Goal: Information Seeking & Learning: Find specific page/section

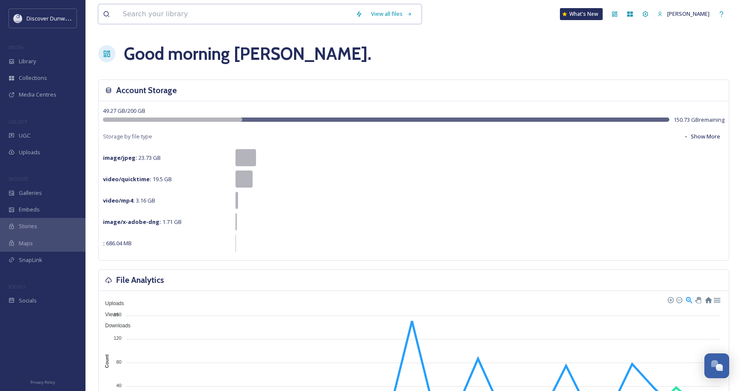
click at [173, 20] on input at bounding box center [234, 14] width 233 height 19
type input "hotel"
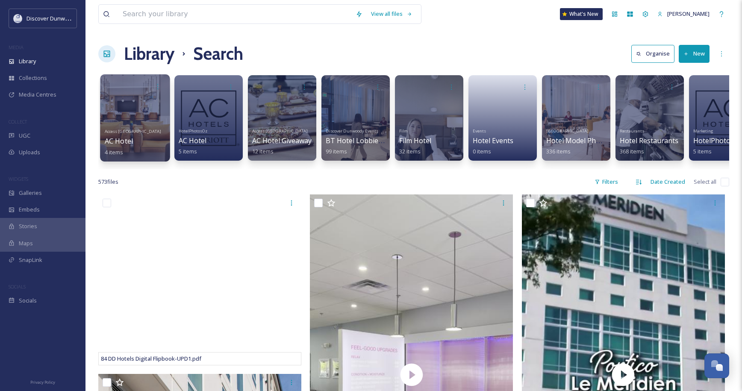
click at [112, 128] on link "Access Atlanta AC Hotel 4 items" at bounding box center [133, 140] width 57 height 29
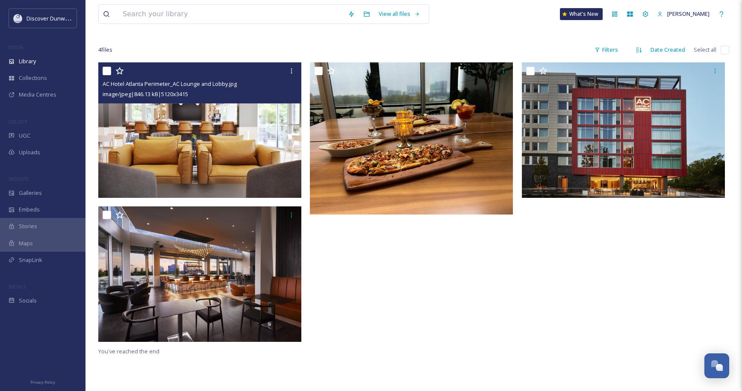
scroll to position [85, 0]
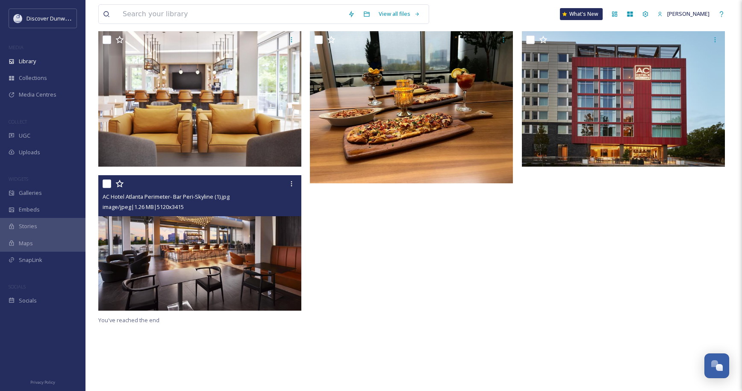
click at [261, 227] on img at bounding box center [199, 242] width 203 height 135
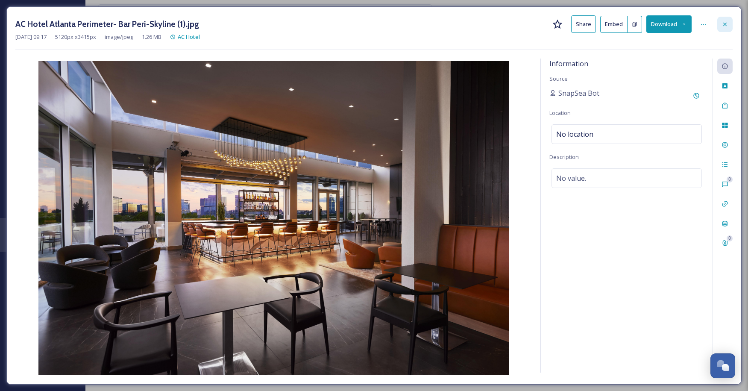
click at [731, 21] on div at bounding box center [724, 24] width 15 height 15
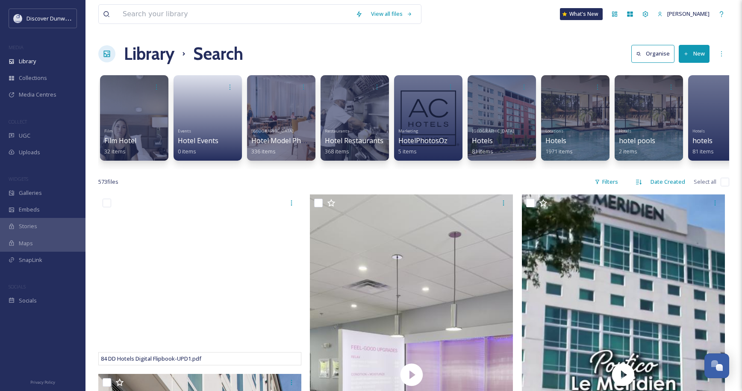
scroll to position [0, 325]
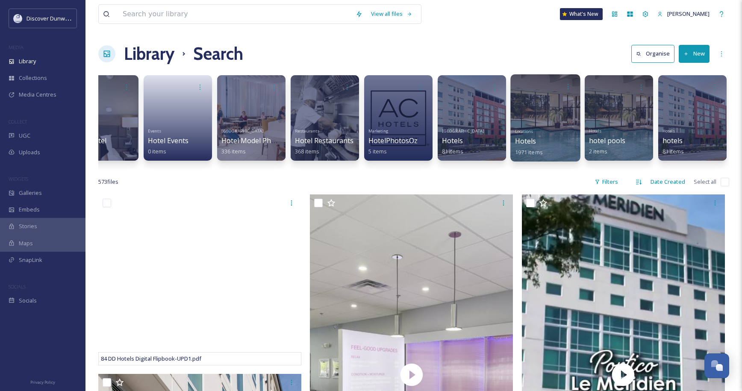
click at [556, 140] on div "Locations Hotels 1971 items" at bounding box center [545, 141] width 61 height 32
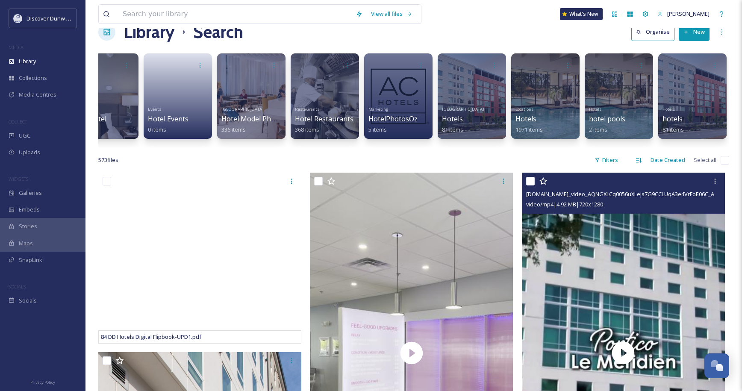
scroll to position [43, 0]
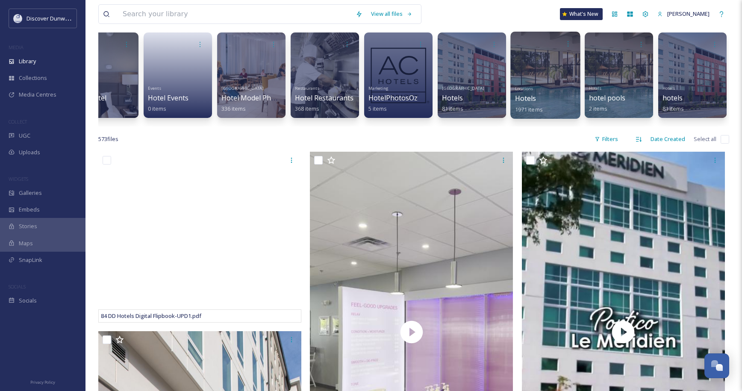
click at [542, 88] on div "Locations Hotels 1971 items" at bounding box center [545, 98] width 61 height 32
click at [541, 87] on div "Locations Hotels 1971 items" at bounding box center [545, 98] width 61 height 32
click at [542, 87] on div "Locations Hotels 1971 items" at bounding box center [545, 98] width 61 height 32
click at [528, 100] on span "Hotels" at bounding box center [525, 98] width 21 height 9
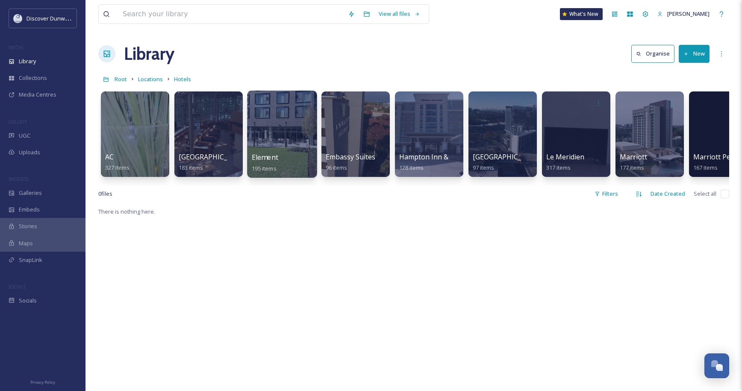
click at [295, 154] on div "Element 195 items" at bounding box center [282, 162] width 61 height 21
click at [296, 154] on div "Element 195 items" at bounding box center [282, 162] width 61 height 21
click at [283, 158] on div "Element 195 items" at bounding box center [282, 162] width 61 height 21
click at [284, 158] on div "Element 195 items" at bounding box center [282, 162] width 61 height 21
click at [281, 124] on div at bounding box center [282, 134] width 70 height 87
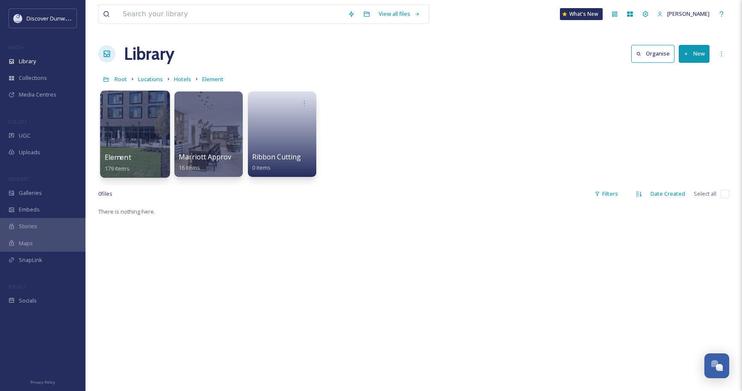
click at [152, 152] on div "Element 179 items" at bounding box center [135, 134] width 70 height 87
click at [152, 149] on div at bounding box center [135, 134] width 70 height 87
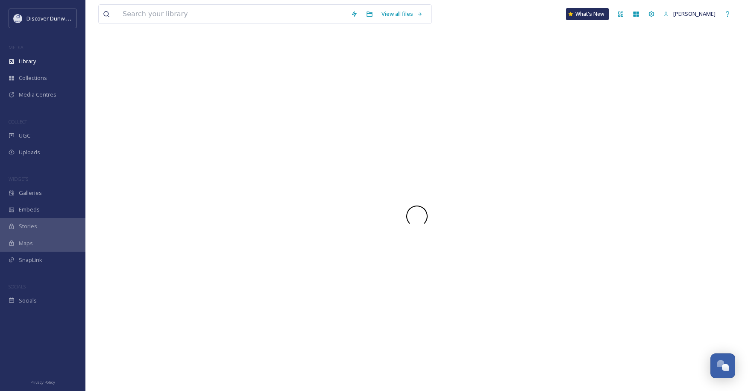
click at [154, 149] on div at bounding box center [416, 216] width 637 height 350
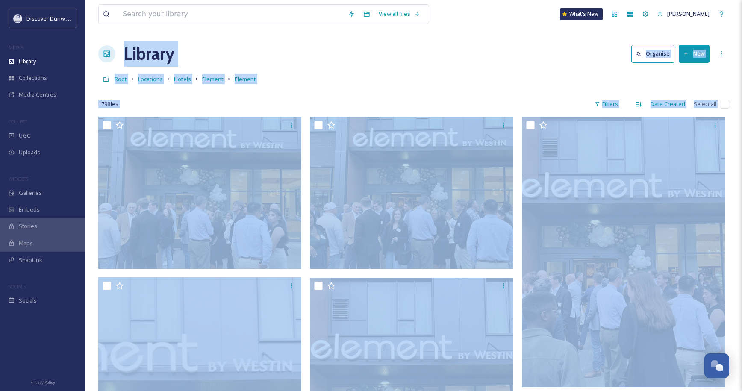
click at [456, 75] on div "Root Locations Hotels Element Element" at bounding box center [413, 79] width 630 height 16
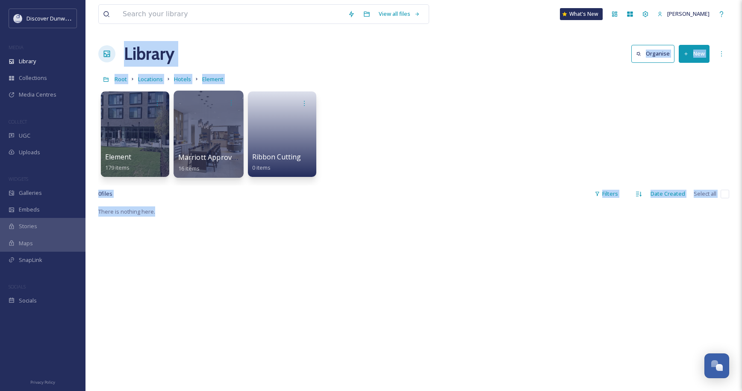
click at [231, 130] on div at bounding box center [208, 134] width 70 height 87
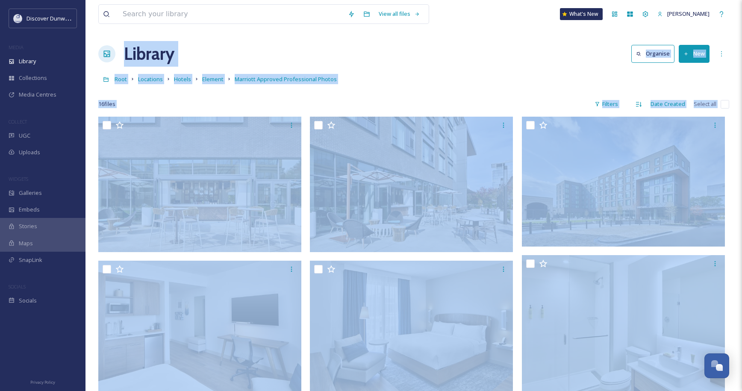
click at [378, 94] on div at bounding box center [413, 91] width 630 height 9
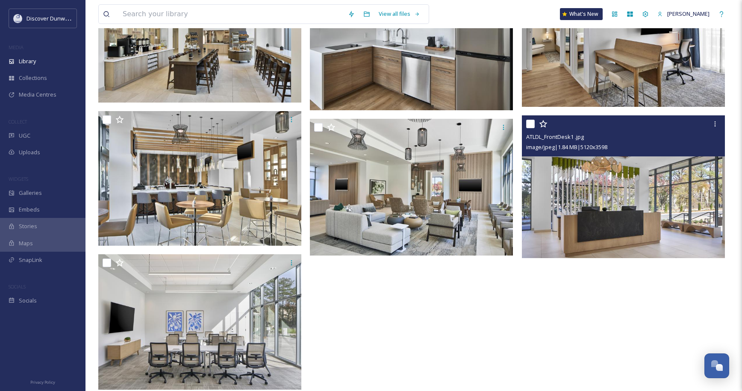
scroll to position [594, 0]
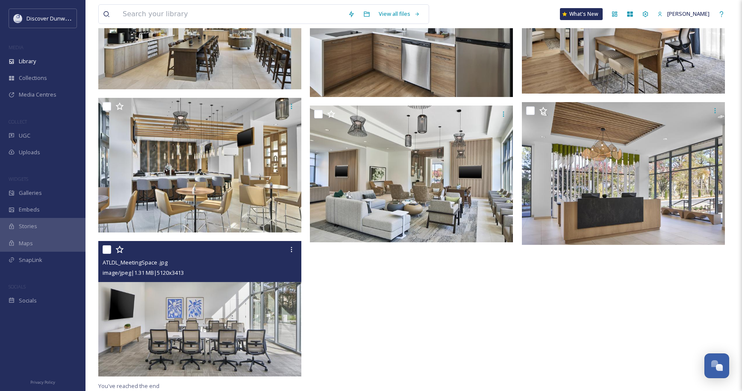
click at [249, 311] on img at bounding box center [199, 308] width 203 height 135
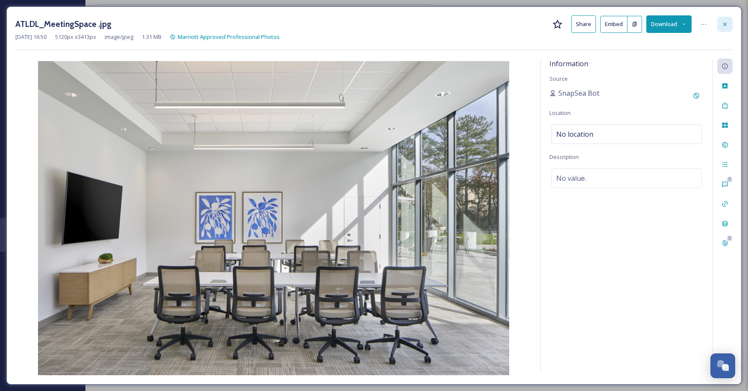
click at [722, 21] on icon at bounding box center [724, 24] width 7 height 7
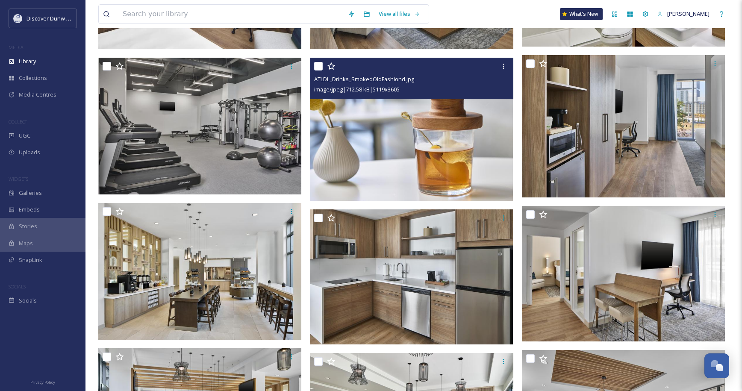
scroll to position [164, 0]
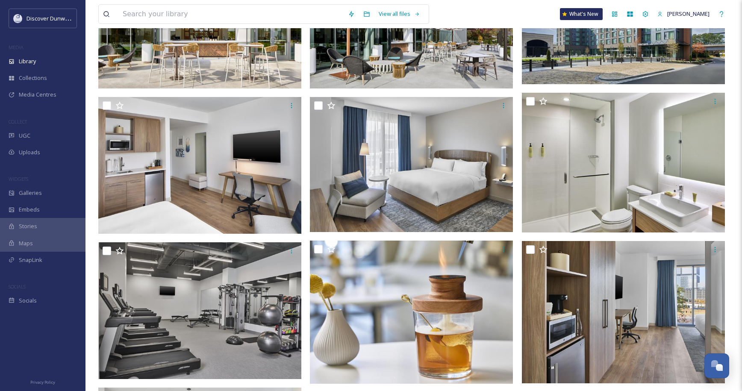
click at [205, 3] on div "View all files What's New Zoe" at bounding box center [413, 14] width 630 height 28
click at [215, 17] on input at bounding box center [230, 14] width 225 height 19
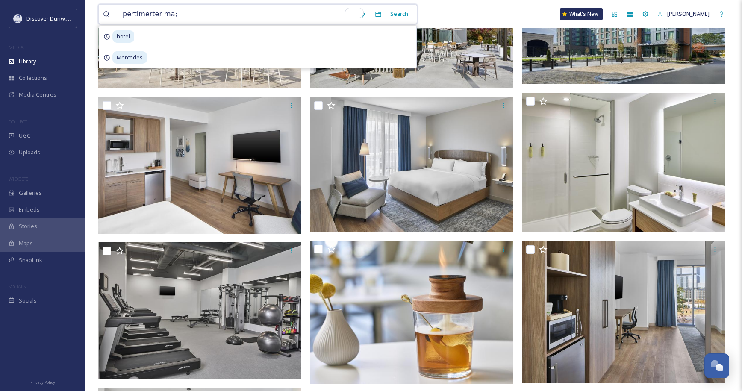
type input "pertimerter ma;;"
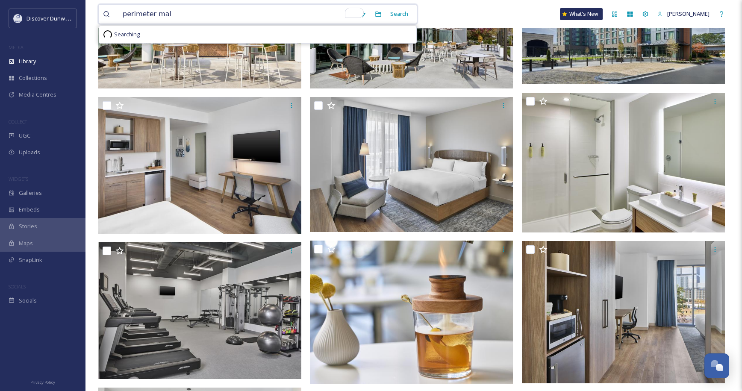
type input "perimeter mall"
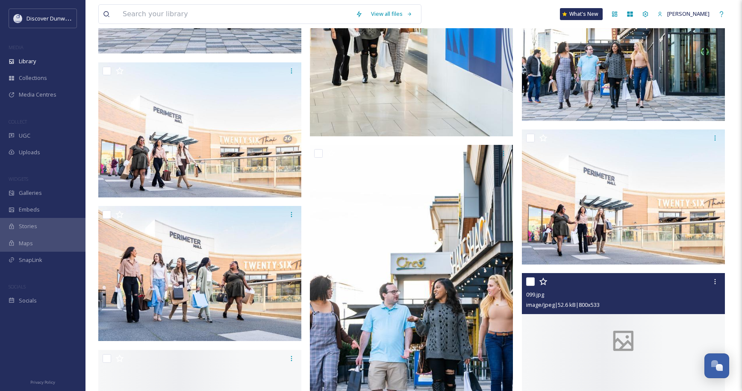
scroll to position [8097, 0]
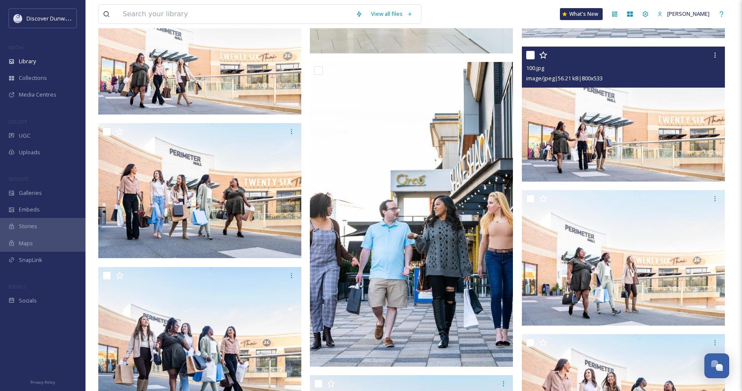
click at [583, 129] on img at bounding box center [623, 114] width 203 height 135
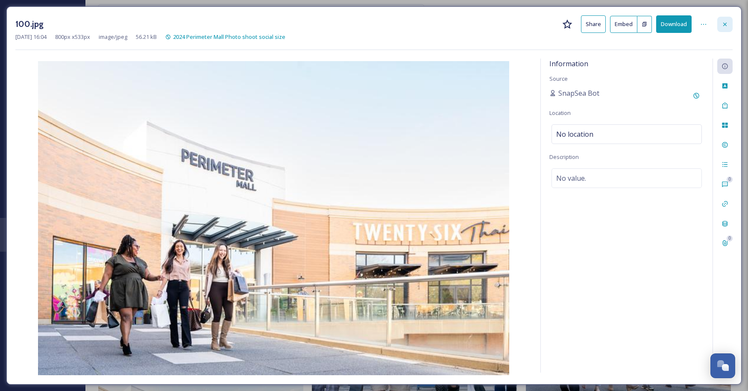
click at [724, 22] on icon at bounding box center [724, 24] width 7 height 7
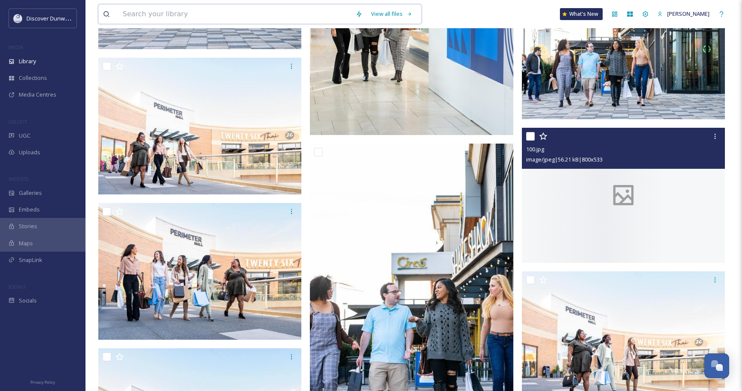
click at [302, 18] on input at bounding box center [234, 14] width 233 height 19
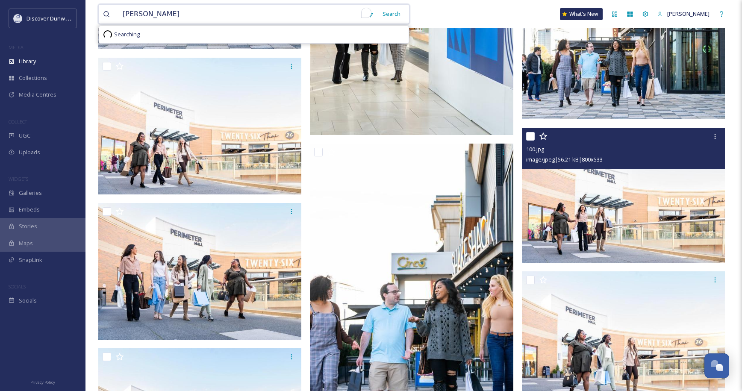
type input "ashford land"
type input "ashford lane"
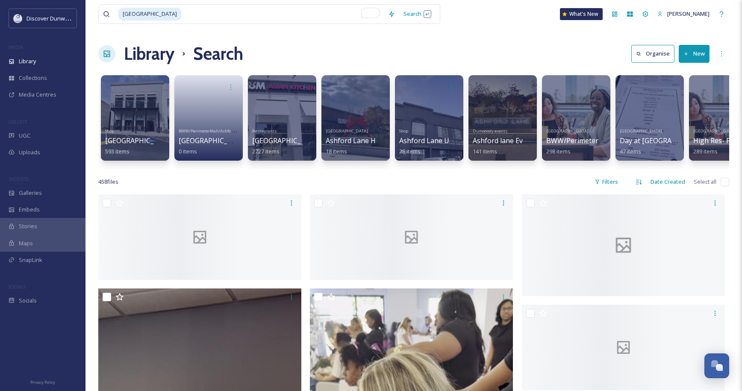
click at [482, 188] on div "458 file s Filters Date Created Select all" at bounding box center [413, 181] width 630 height 17
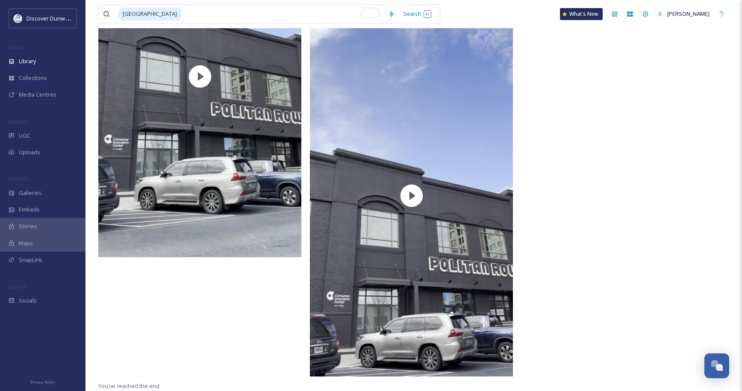
scroll to position [34921, 0]
click at [247, 14] on input "To enrich screen reader interactions, please activate Accessibility in Grammarl…" at bounding box center [283, 14] width 202 height 19
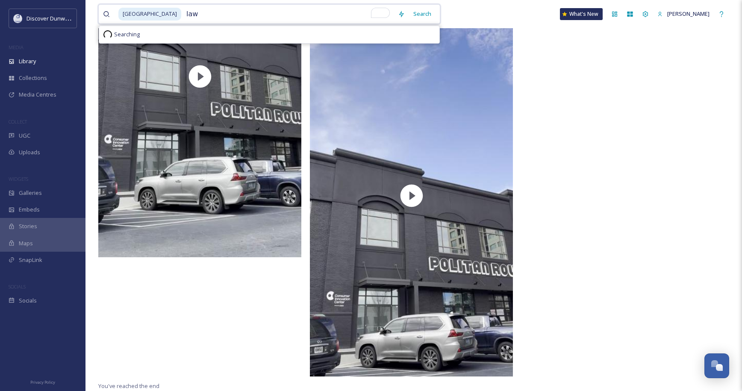
type input "lawn"
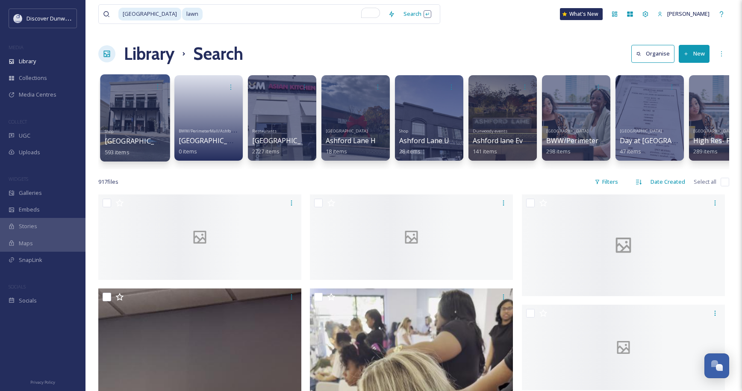
click at [119, 106] on div at bounding box center [135, 117] width 70 height 87
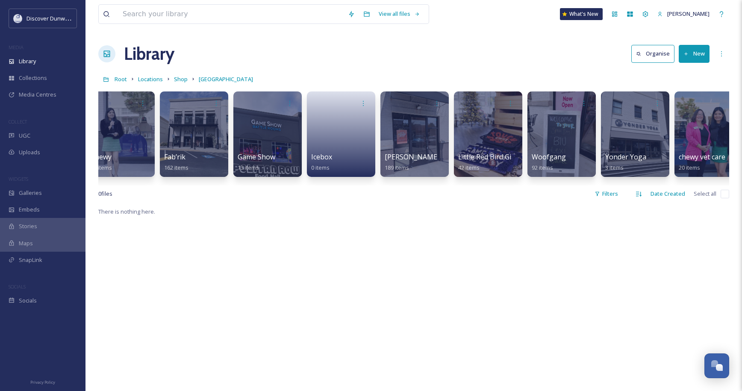
scroll to position [0, 104]
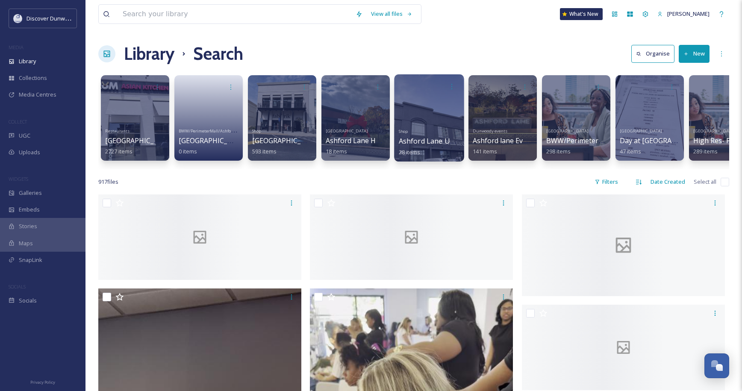
click at [428, 111] on div at bounding box center [429, 117] width 70 height 87
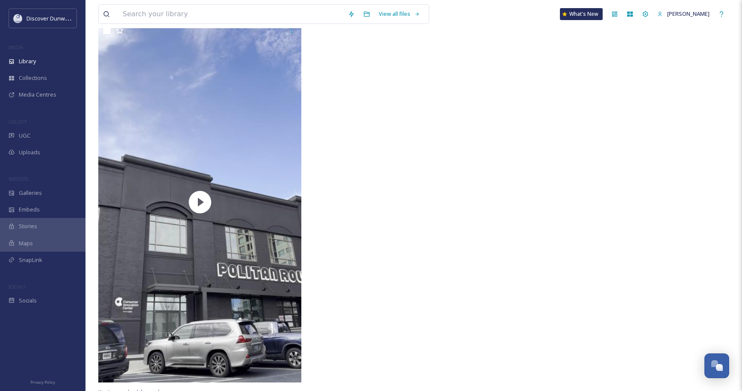
scroll to position [3334, 0]
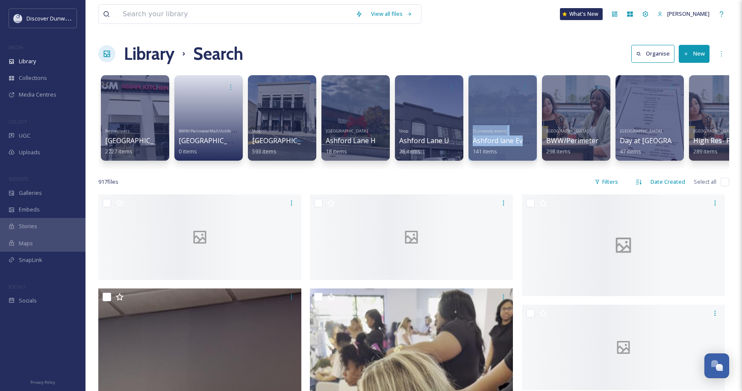
drag, startPoint x: 451, startPoint y: 164, endPoint x: 472, endPoint y: 163, distance: 21.8
click at [472, 163] on div "Restaurants Ashford Lane 2727 items BWW/PerimeterMall/AshfordLane/Hawkers/Fab'r…" at bounding box center [413, 120] width 630 height 98
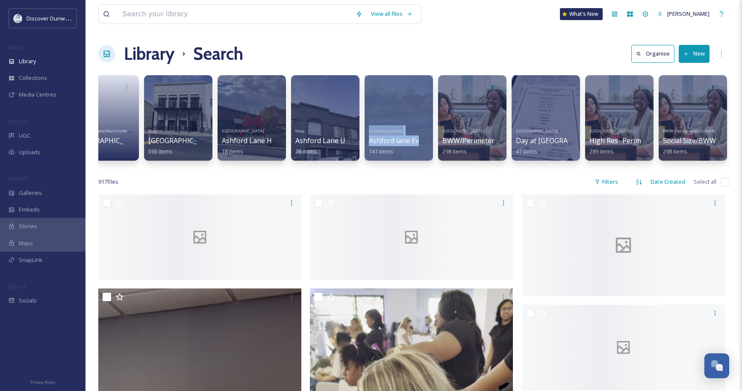
scroll to position [0, 104]
click at [633, 114] on div at bounding box center [618, 117] width 70 height 87
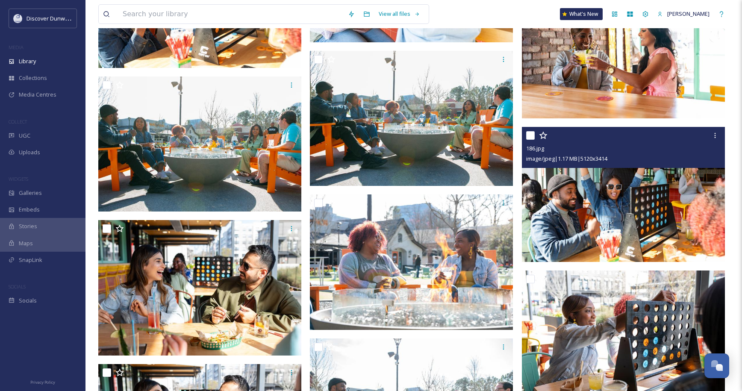
scroll to position [5467, 0]
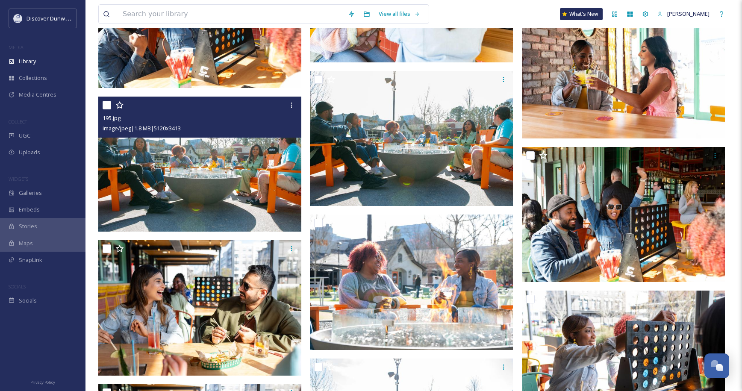
click at [239, 169] on img at bounding box center [199, 163] width 203 height 135
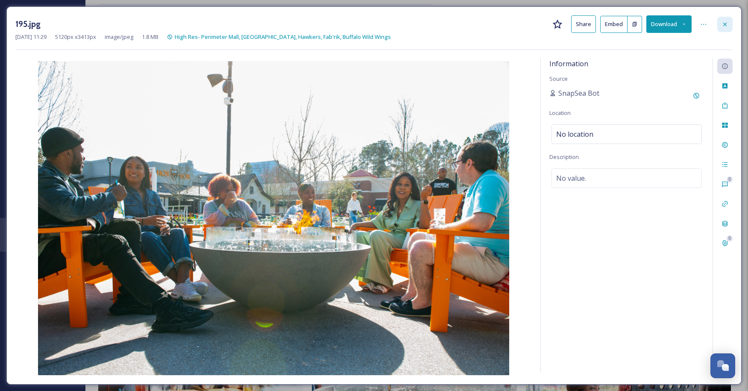
click at [728, 23] on icon at bounding box center [724, 24] width 7 height 7
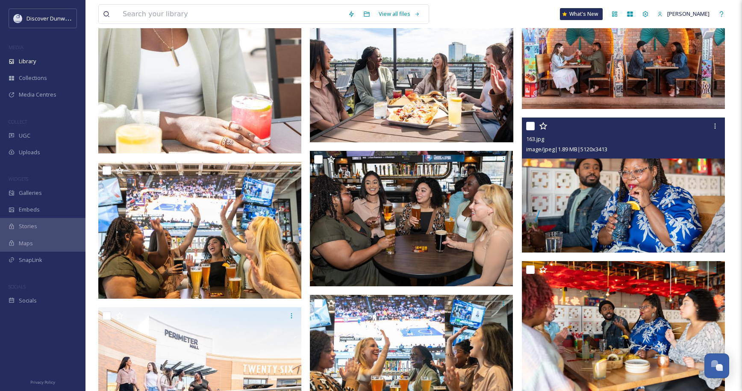
scroll to position [9568, 0]
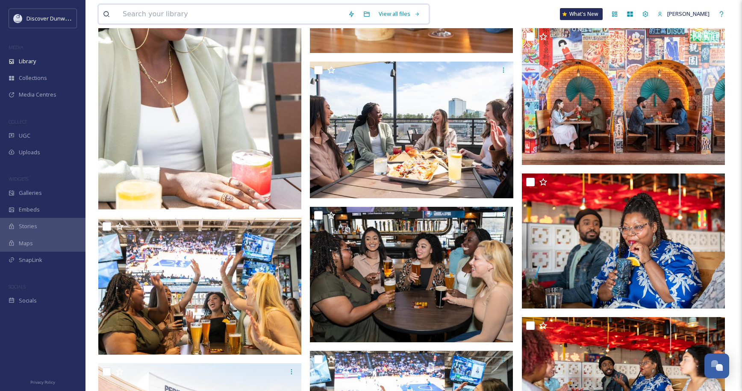
click at [295, 8] on input at bounding box center [230, 14] width 225 height 19
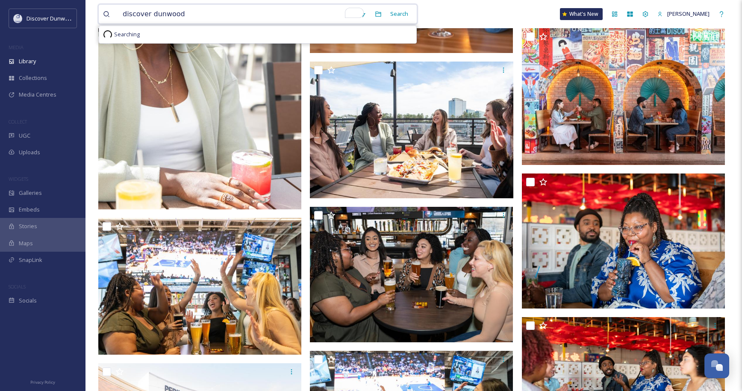
type input "discover dunwoody"
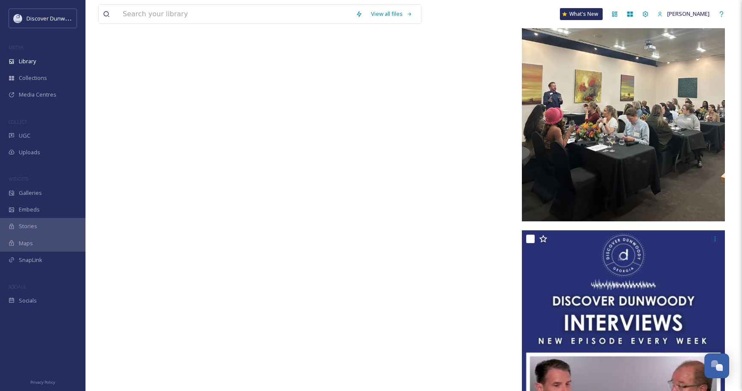
scroll to position [11875, 0]
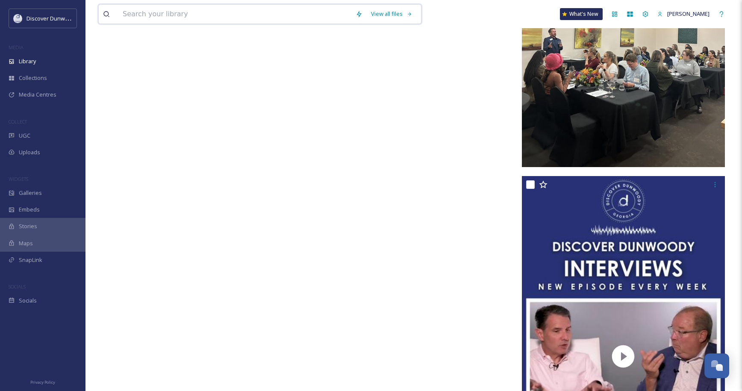
click at [257, 15] on input at bounding box center [234, 14] width 233 height 19
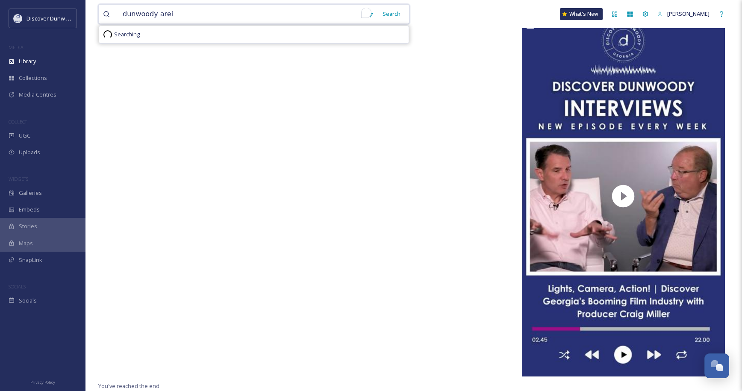
scroll to position [0, 0]
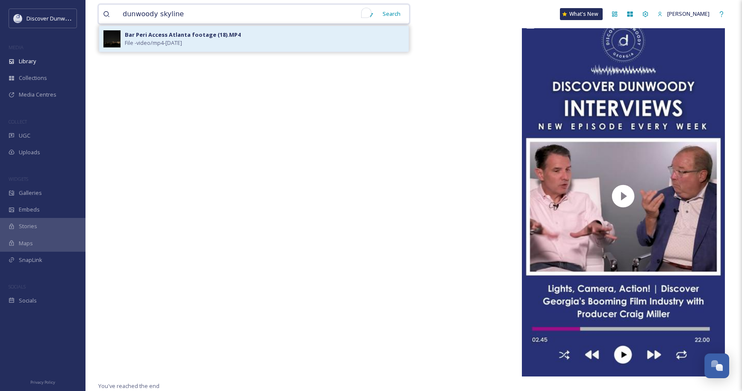
type input "dunwoody skyline"
click at [191, 50] on div "Bar Peri Access Atlanta footage (18).MP4 File - video/mp4 - Jul 15 2025" at bounding box center [253, 39] width 309 height 26
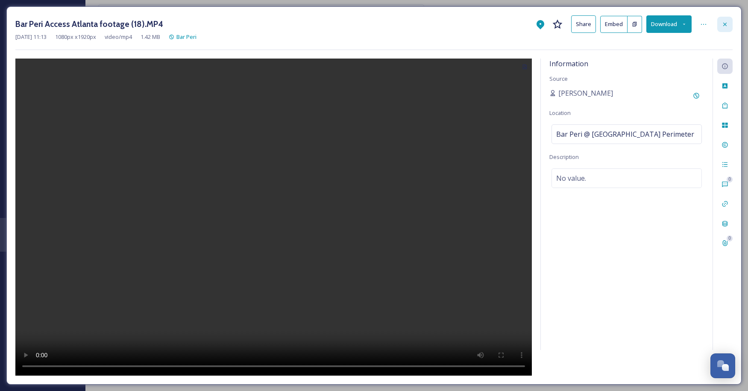
click at [719, 25] on div at bounding box center [724, 24] width 15 height 15
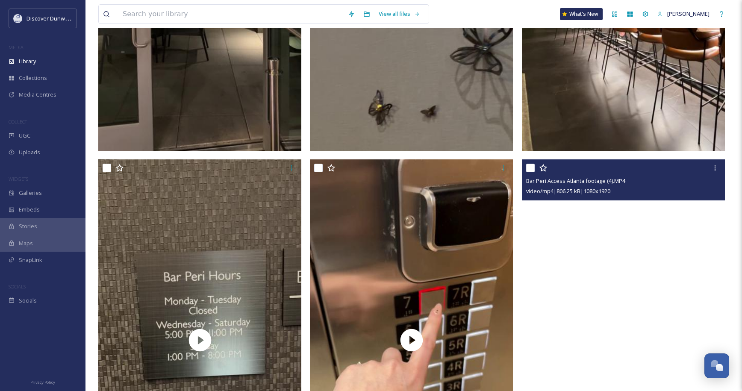
scroll to position [1789, 0]
